Goal: Information Seeking & Learning: Learn about a topic

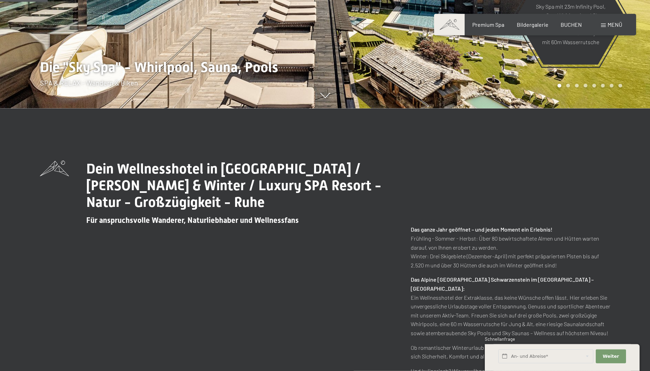
scroll to position [284, 0]
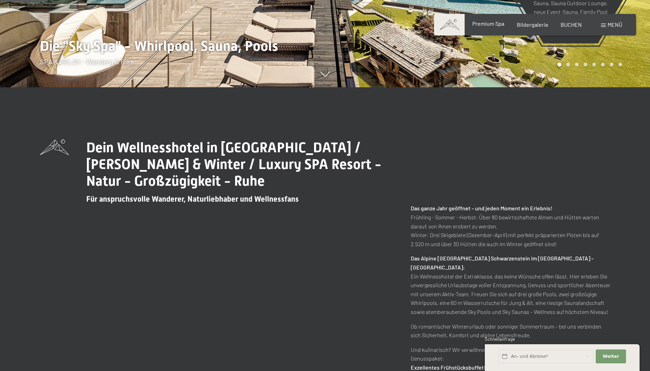
click at [497, 25] on span "Premium Spa" at bounding box center [489, 23] width 32 height 7
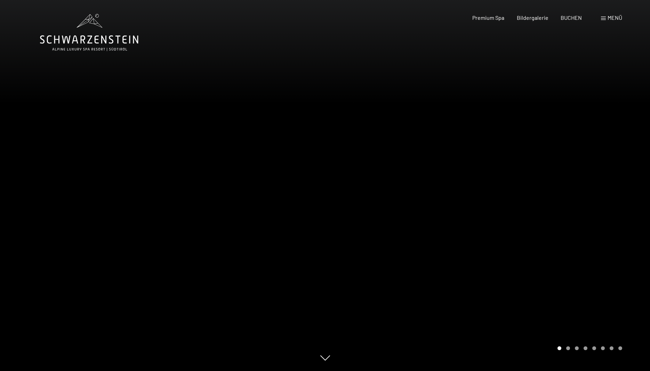
click at [489, 200] on div at bounding box center [487, 185] width 325 height 371
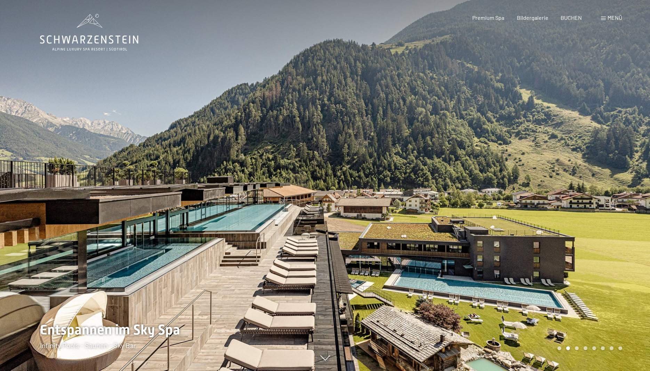
click at [510, 216] on div at bounding box center [487, 185] width 325 height 371
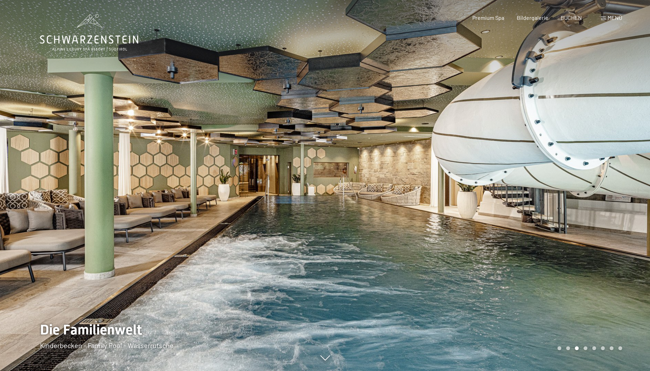
click at [521, 206] on div at bounding box center [487, 185] width 325 height 371
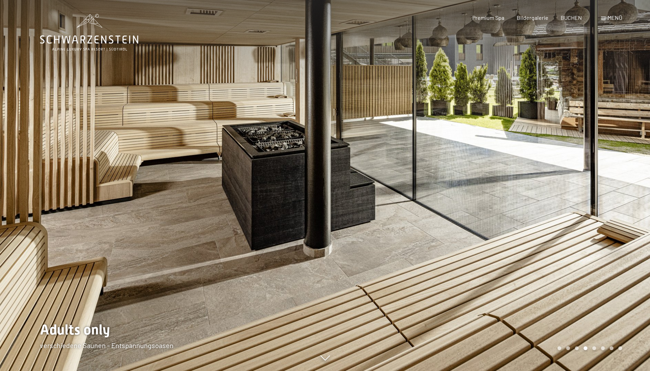
click at [521, 206] on div at bounding box center [487, 185] width 325 height 371
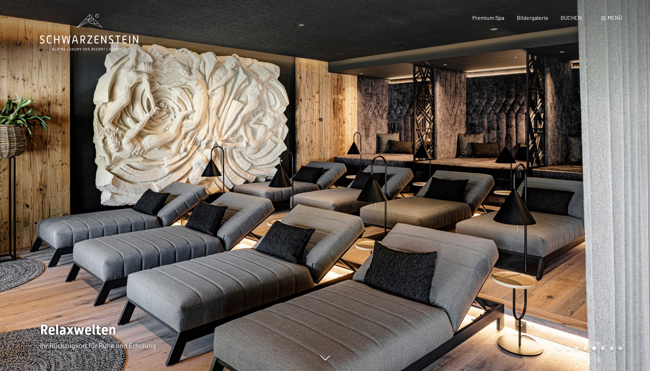
click at [519, 206] on div at bounding box center [487, 185] width 325 height 371
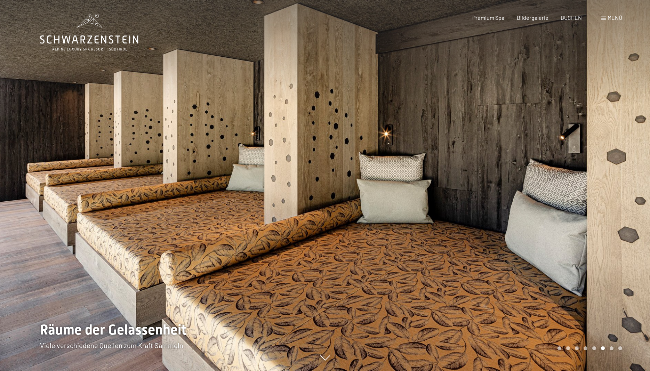
click at [492, 194] on div at bounding box center [487, 185] width 325 height 371
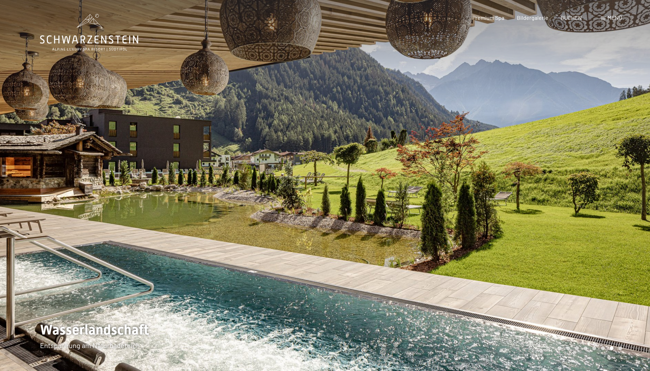
click at [492, 194] on div at bounding box center [487, 185] width 325 height 371
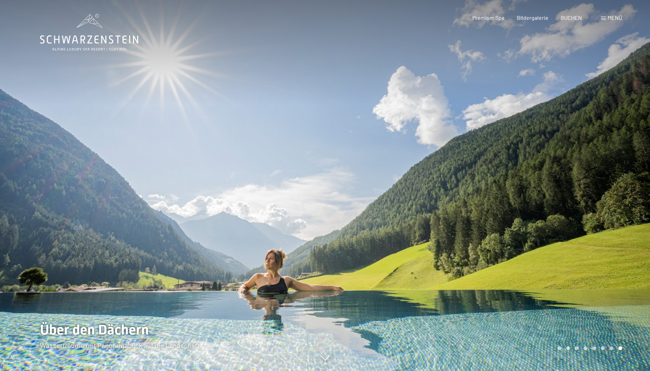
click at [492, 194] on div at bounding box center [487, 185] width 325 height 371
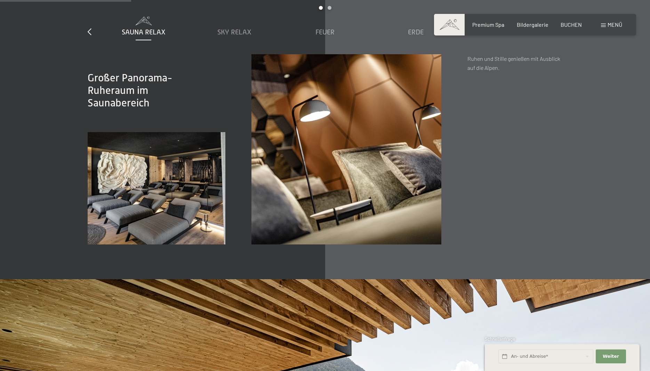
scroll to position [994, 0]
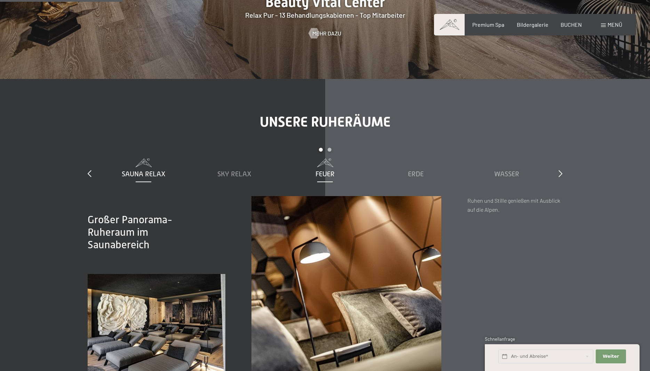
click at [326, 174] on span "Feuer" at bounding box center [325, 174] width 19 height 8
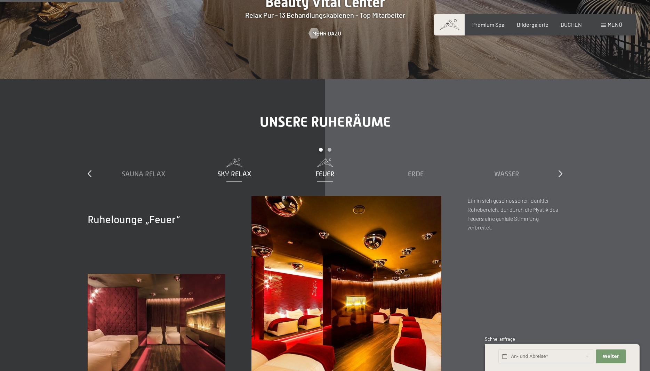
click at [235, 173] on span "Sky Relax" at bounding box center [235, 174] width 34 height 8
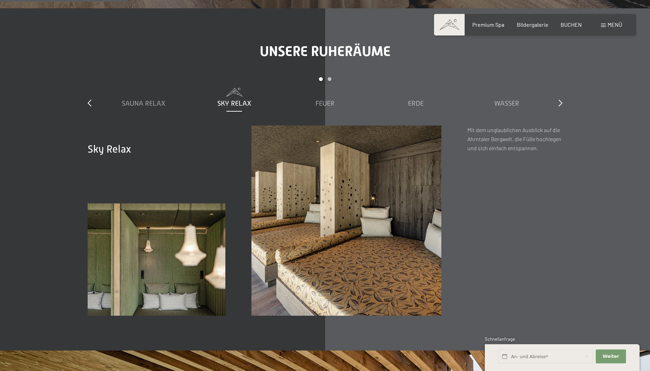
scroll to position [1065, 0]
click at [417, 100] on span "Erde" at bounding box center [416, 103] width 16 height 8
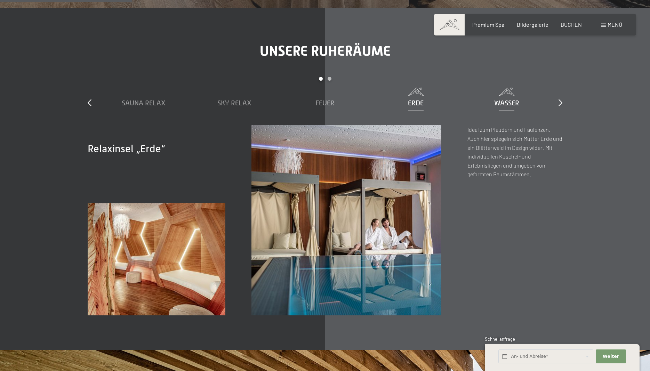
click at [508, 103] on span "Wasser" at bounding box center [507, 103] width 25 height 8
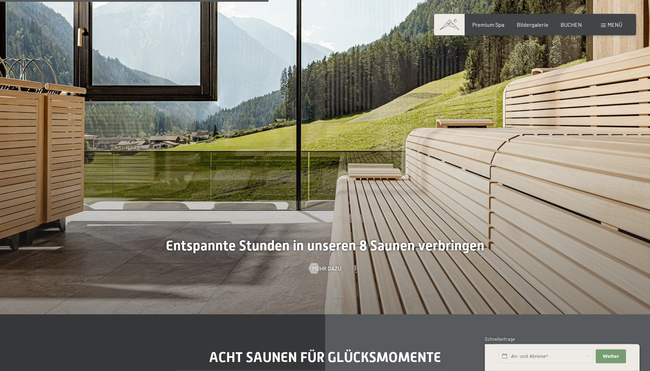
scroll to position [2165, 0]
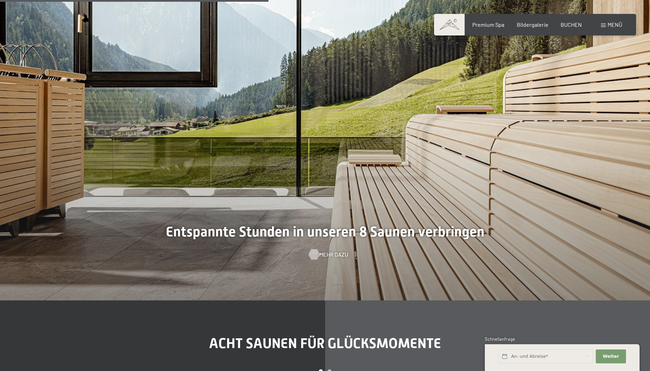
click at [323, 254] on span "Mehr dazu" at bounding box center [333, 255] width 29 height 8
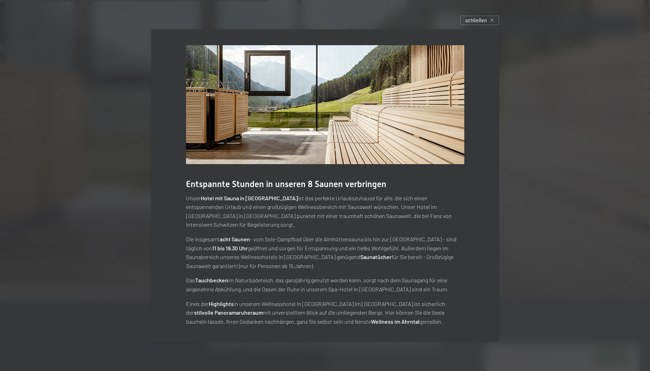
click at [502, 26] on div "Entspannte Stunden in unseren 8 Saunen verbringen Unser Hotel mit Sauna in [GEO…" at bounding box center [325, 185] width 369 height 333
click at [496, 25] on div "schließen" at bounding box center [479, 20] width 39 height 9
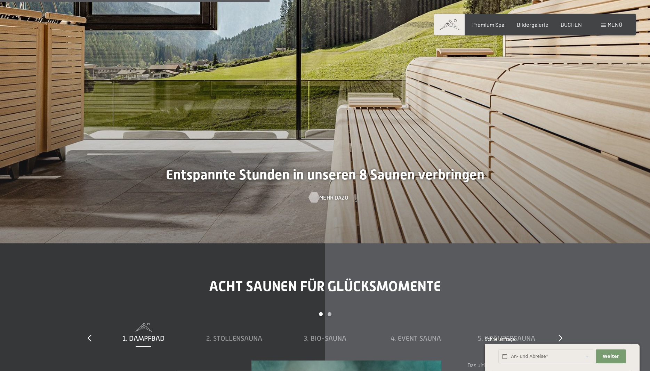
scroll to position [2307, 0]
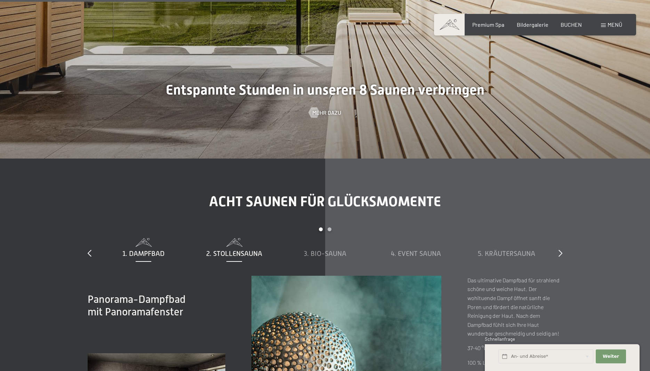
click at [239, 251] on span "2. Stollensauna" at bounding box center [234, 254] width 56 height 8
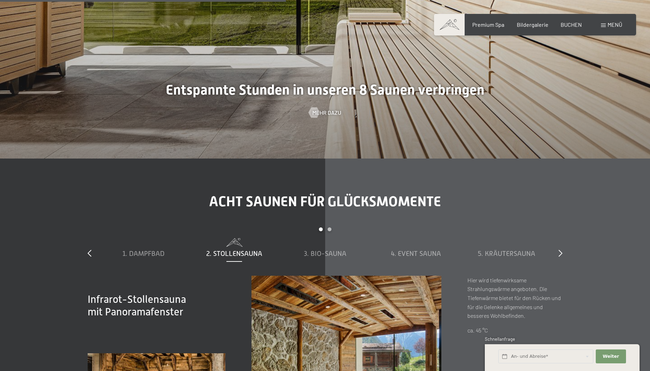
scroll to position [2449, 0]
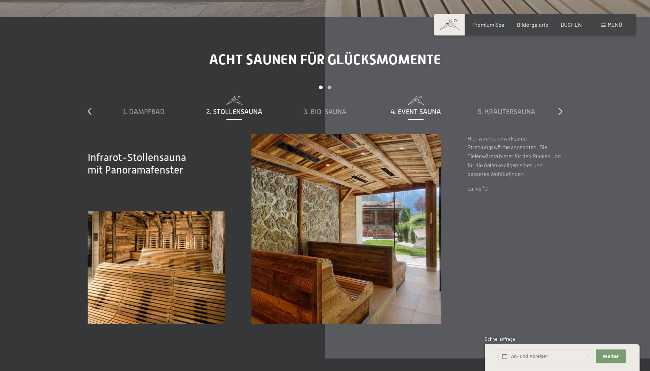
click at [434, 114] on span "4. Event Sauna" at bounding box center [416, 112] width 50 height 8
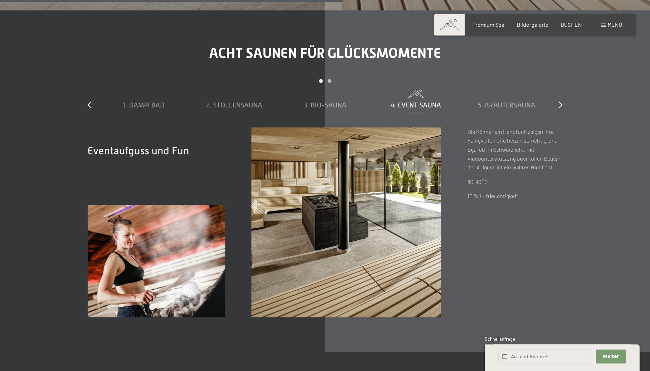
scroll to position [2414, 0]
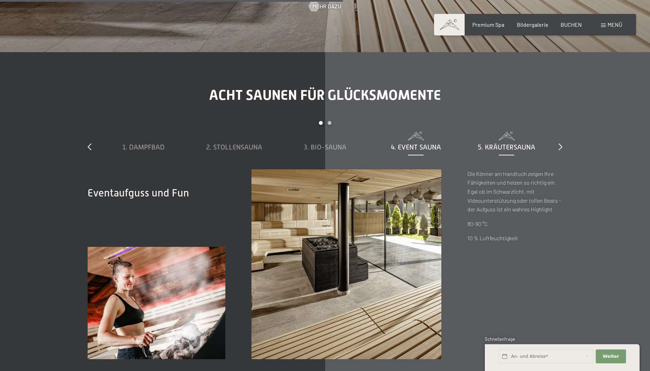
click at [536, 149] on div "5. Kräutersauna" at bounding box center [507, 147] width 84 height 10
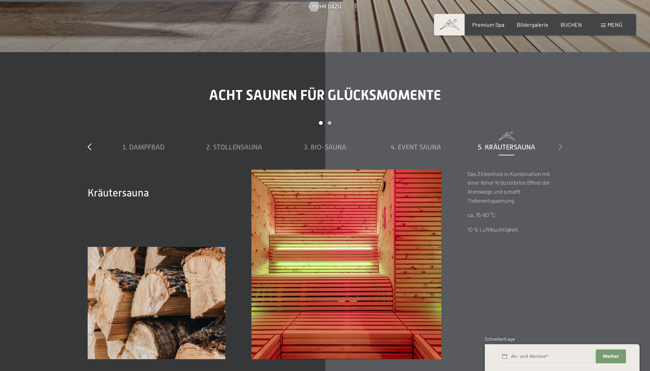
click at [562, 147] on icon at bounding box center [561, 146] width 4 height 7
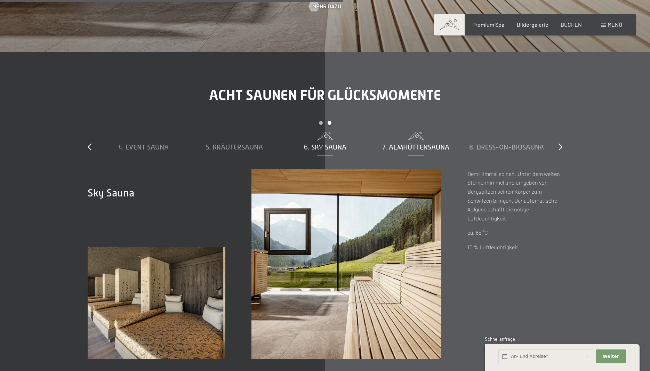
click at [409, 145] on span "7. Almhüttensauna" at bounding box center [415, 147] width 67 height 8
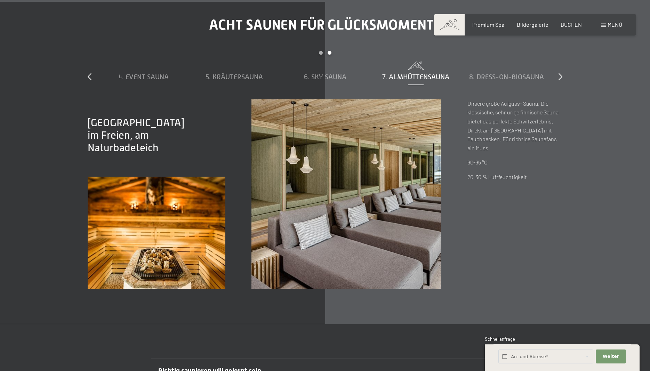
scroll to position [2485, 0]
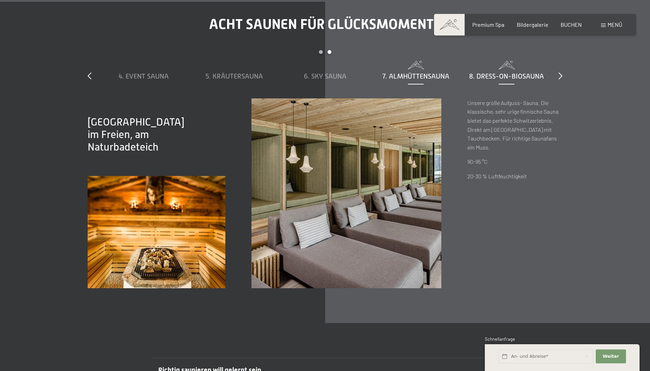
click at [491, 73] on span "8. Dress-on-Biosauna" at bounding box center [507, 76] width 75 height 8
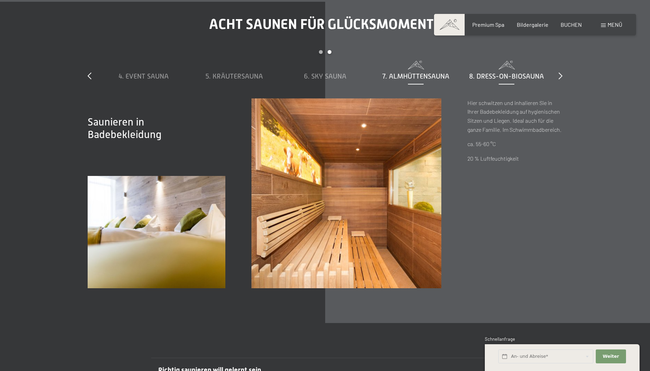
click at [430, 77] on span "7. Almhüttensauna" at bounding box center [415, 76] width 67 height 8
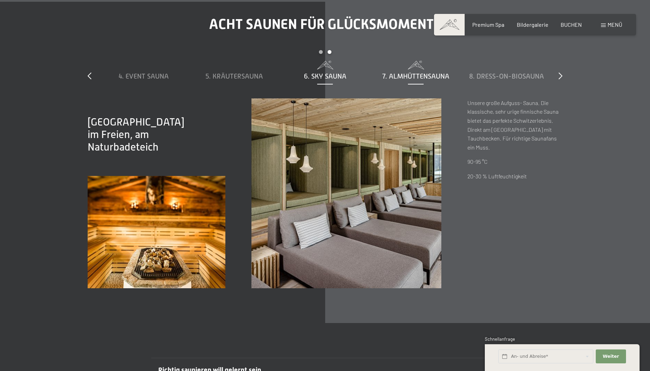
click at [330, 76] on span "6. Sky Sauna" at bounding box center [325, 76] width 42 height 8
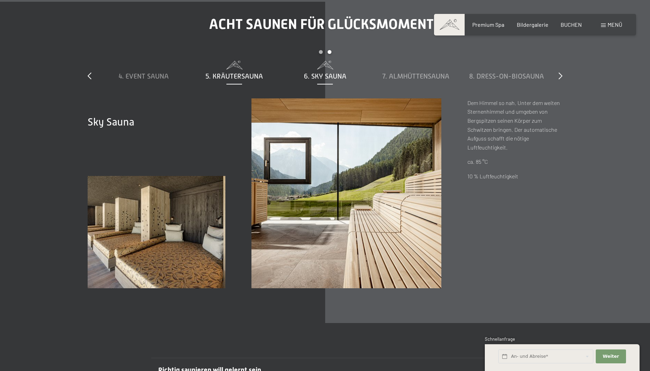
click at [245, 77] on span "5. Kräutersauna" at bounding box center [234, 76] width 57 height 8
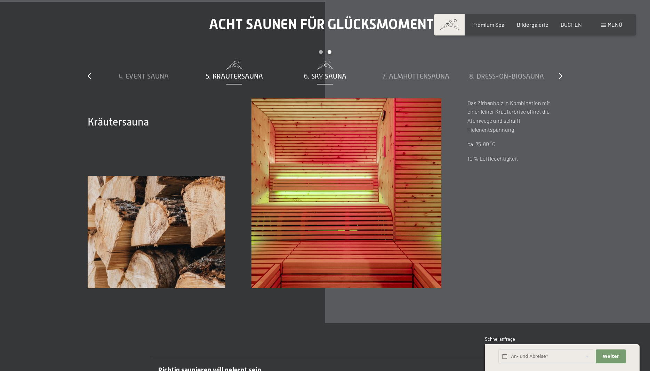
click at [325, 75] on span "6. Sky Sauna" at bounding box center [325, 76] width 42 height 8
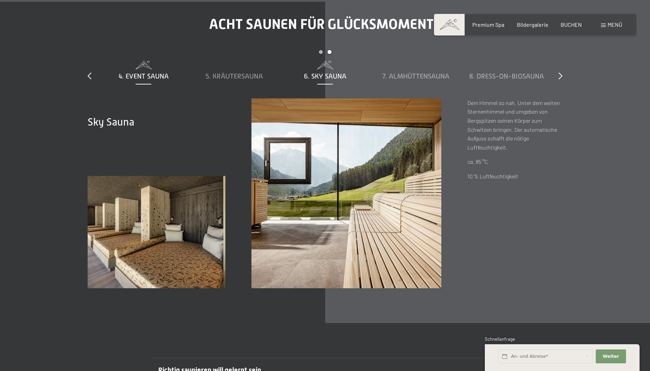
click at [154, 77] on span "4. Event Sauna" at bounding box center [144, 76] width 50 height 8
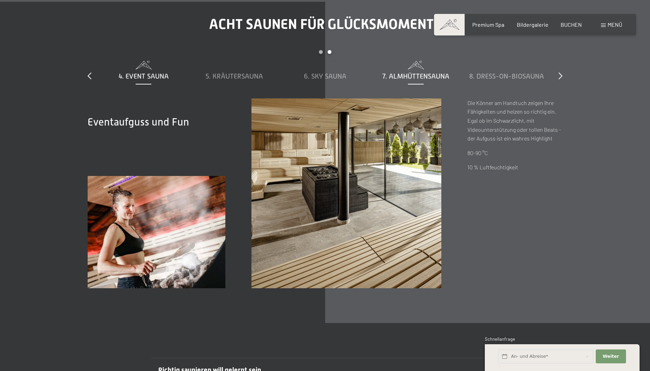
click at [416, 76] on span "7. Almhüttensauna" at bounding box center [415, 76] width 67 height 8
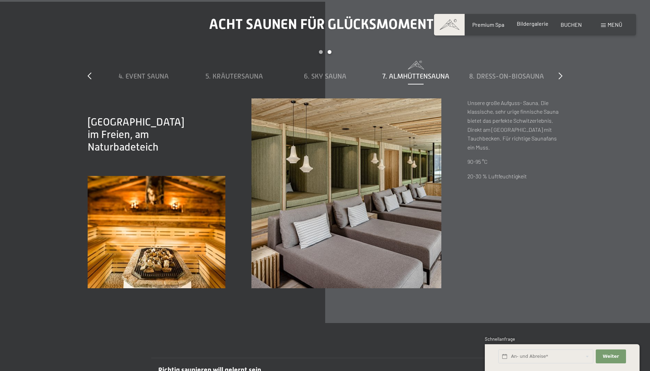
click at [538, 23] on span "Bildergalerie" at bounding box center [533, 23] width 32 height 7
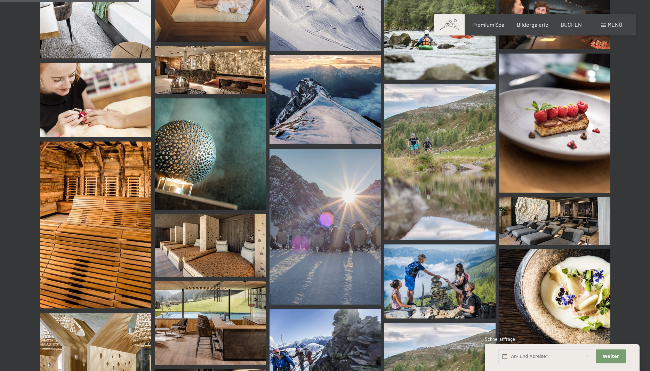
scroll to position [1917, 0]
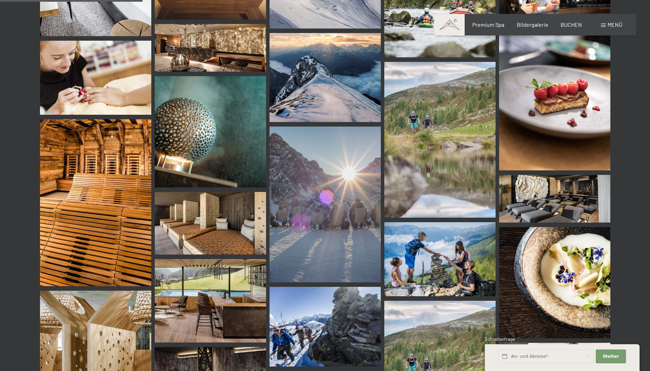
click at [86, 222] on img at bounding box center [95, 202] width 111 height 167
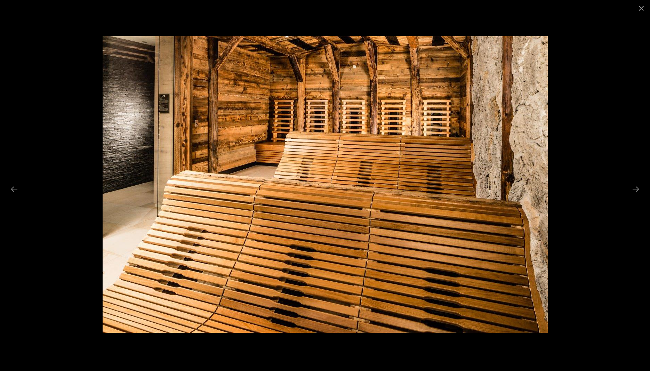
scroll to position [2059, 0]
click at [636, 191] on button "Next slide" at bounding box center [636, 189] width 15 height 14
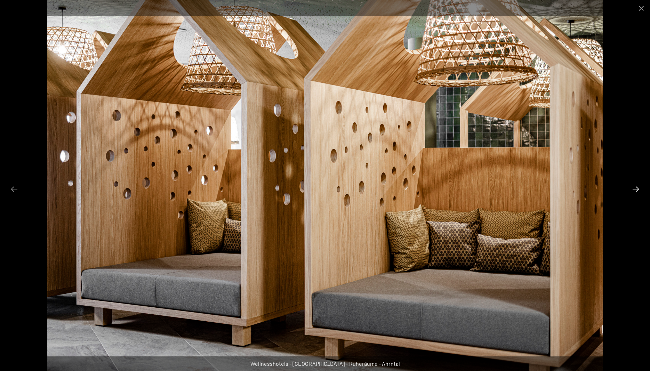
click at [635, 190] on button "Next slide" at bounding box center [636, 189] width 15 height 14
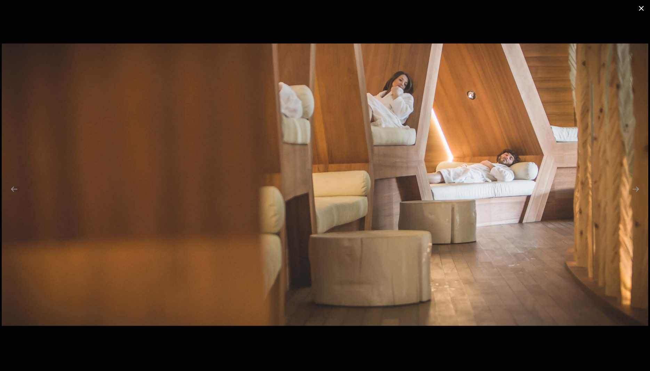
click at [641, 10] on button "Close gallery" at bounding box center [641, 8] width 17 height 16
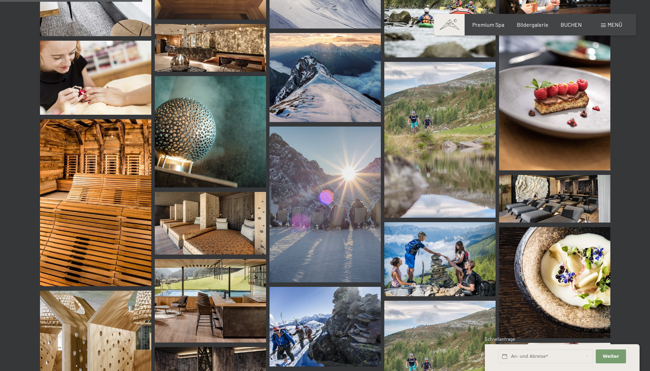
scroll to position [1775, 0]
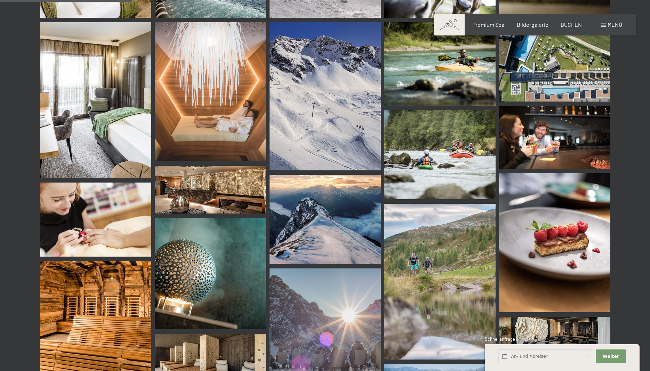
click at [608, 26] on span "Menü" at bounding box center [615, 24] width 15 height 7
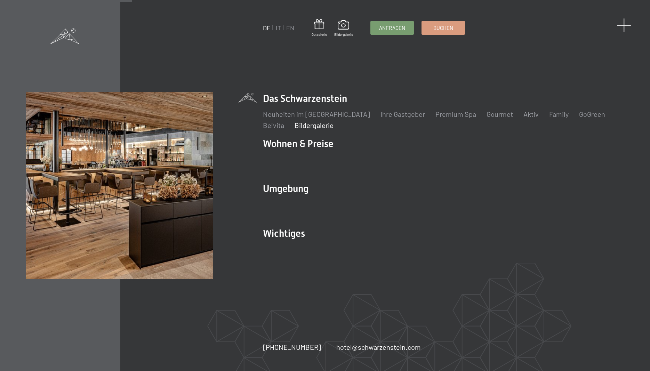
click at [625, 26] on span at bounding box center [624, 25] width 14 height 14
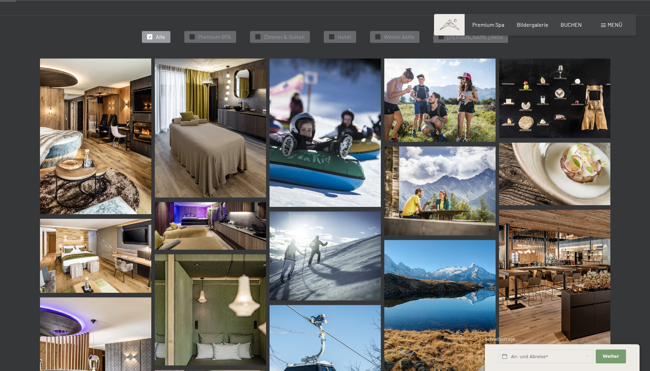
scroll to position [0, 0]
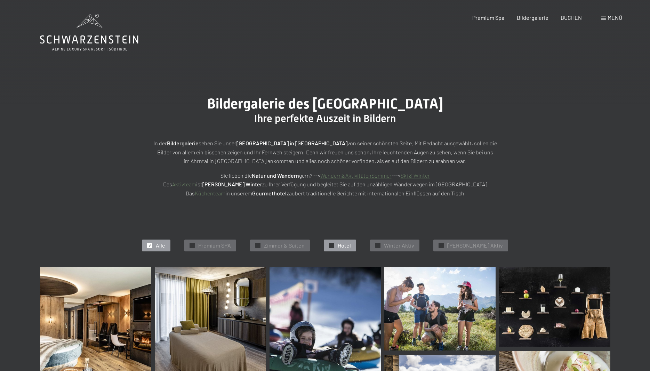
click at [351, 245] on span "Hotel" at bounding box center [344, 246] width 13 height 8
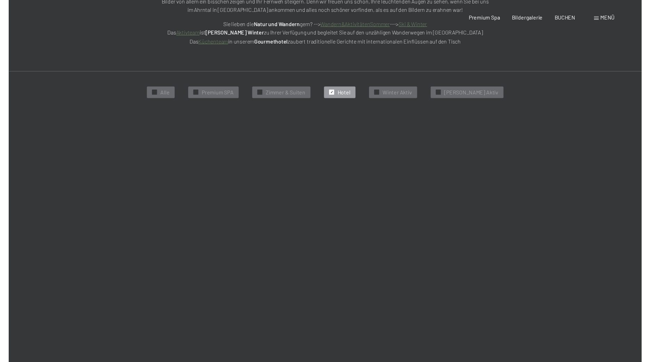
scroll to position [175, 0]
